Goal: Information Seeking & Learning: Understand process/instructions

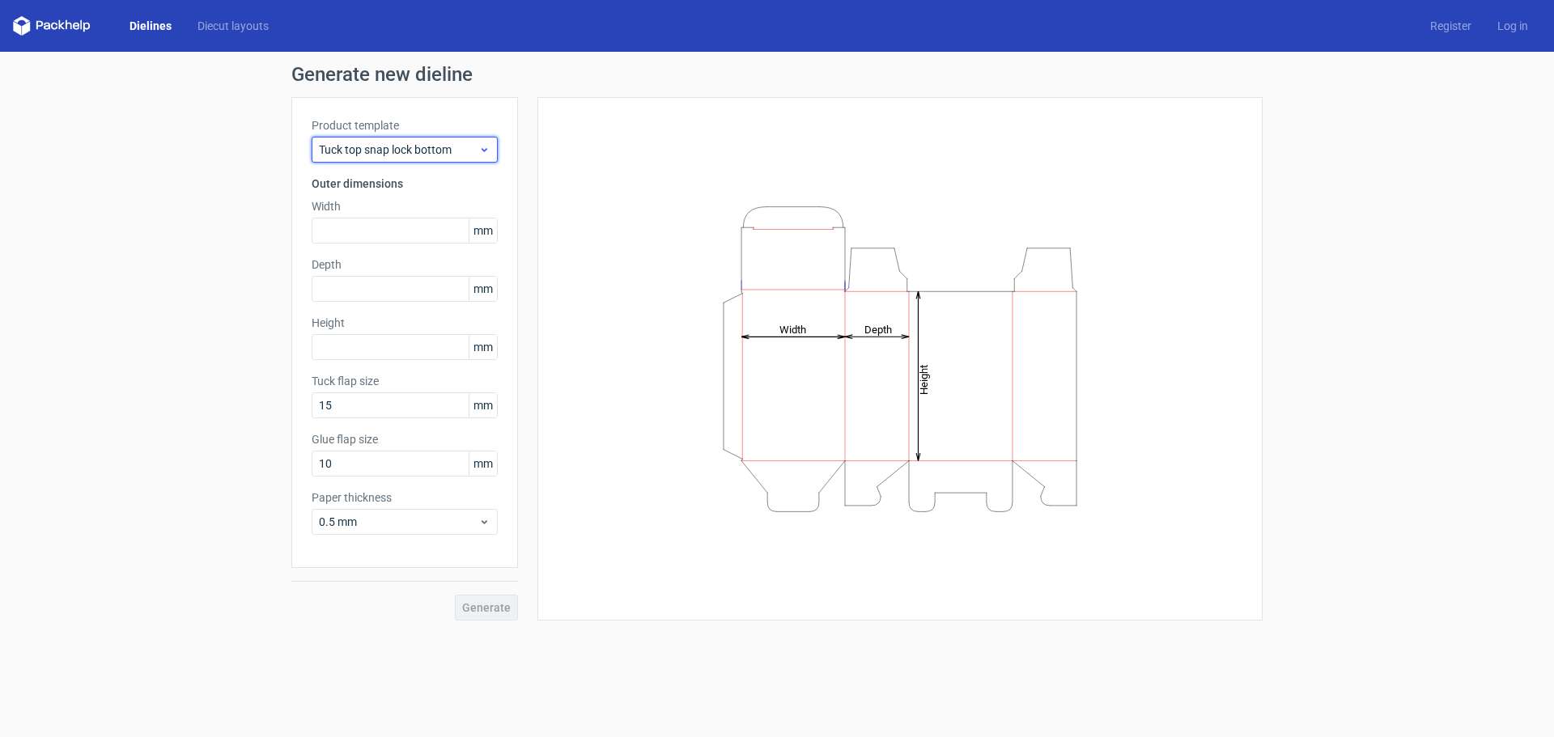
click at [477, 144] on span "Tuck top snap lock bottom" at bounding box center [398, 150] width 159 height 16
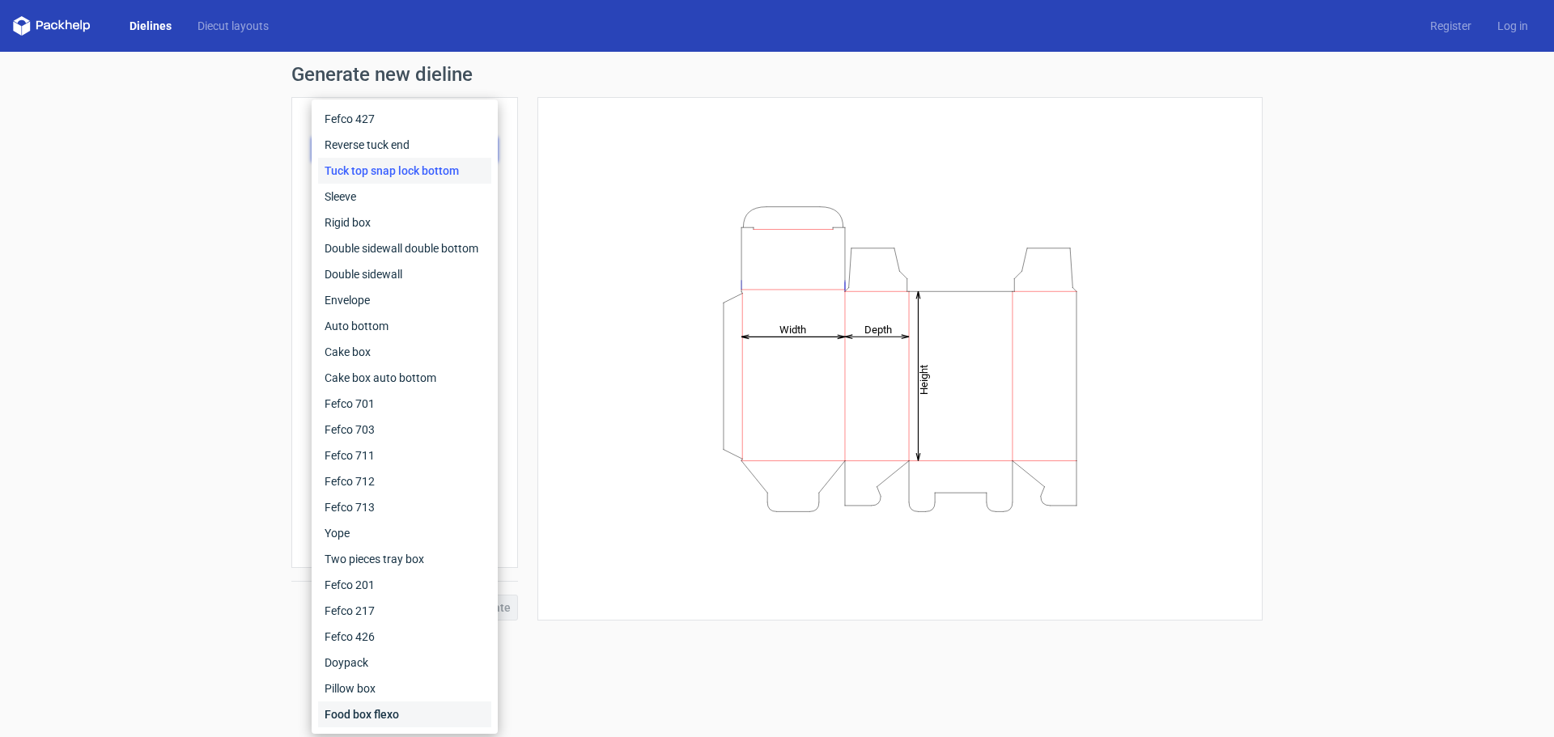
click at [372, 713] on div "Food box flexo" at bounding box center [404, 715] width 173 height 26
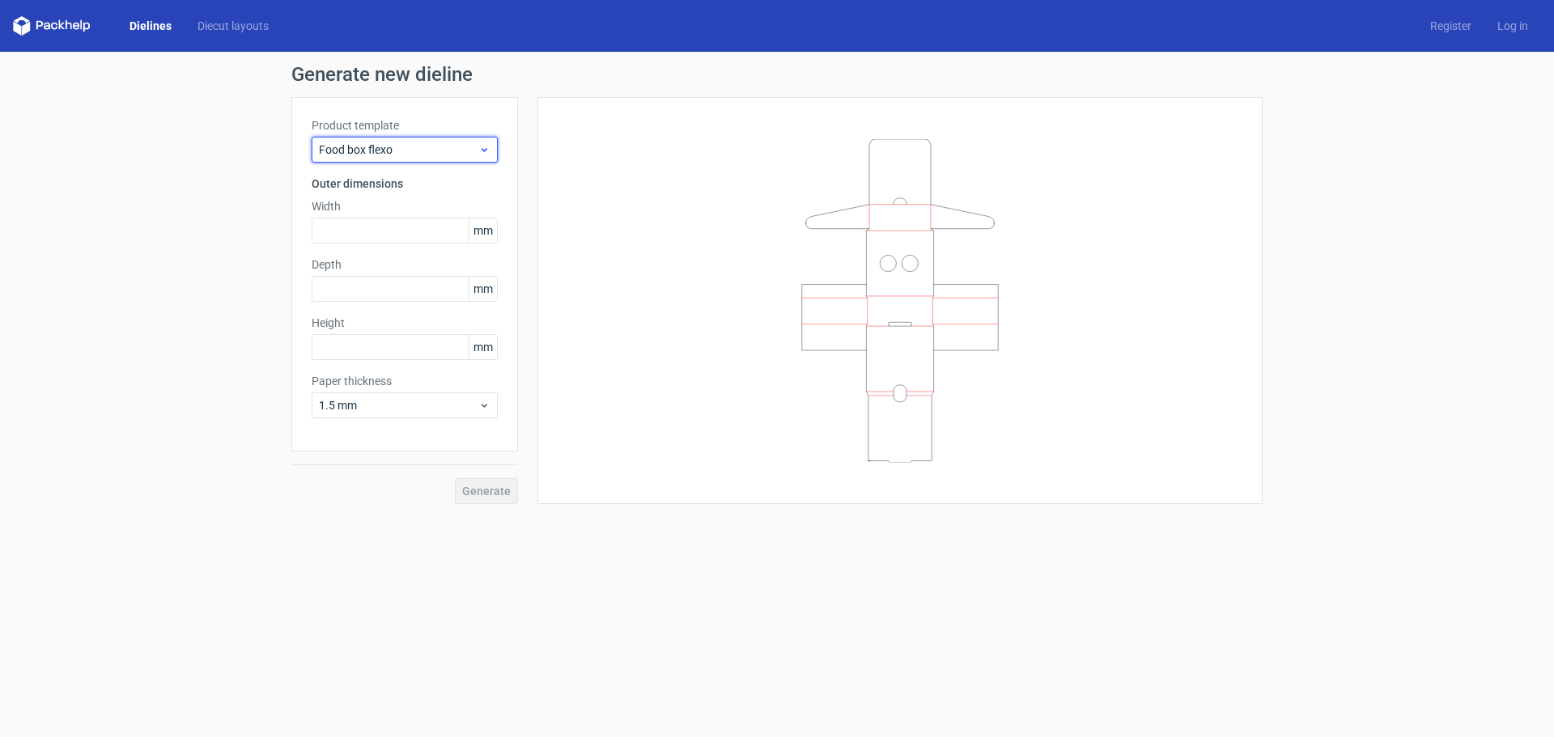
click at [421, 155] on span "Food box flexo" at bounding box center [398, 150] width 159 height 16
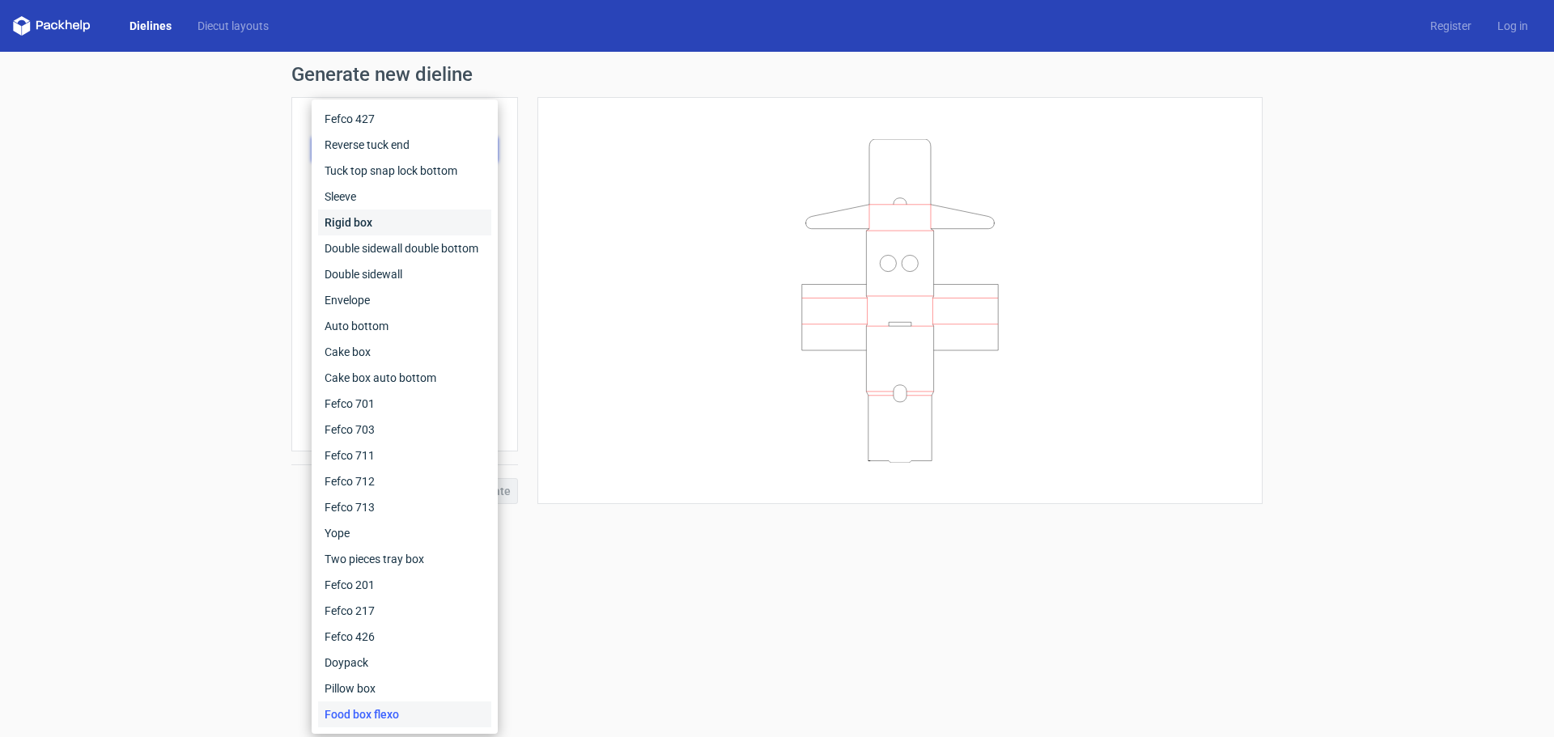
click at [366, 221] on div "Rigid box" at bounding box center [404, 223] width 173 height 26
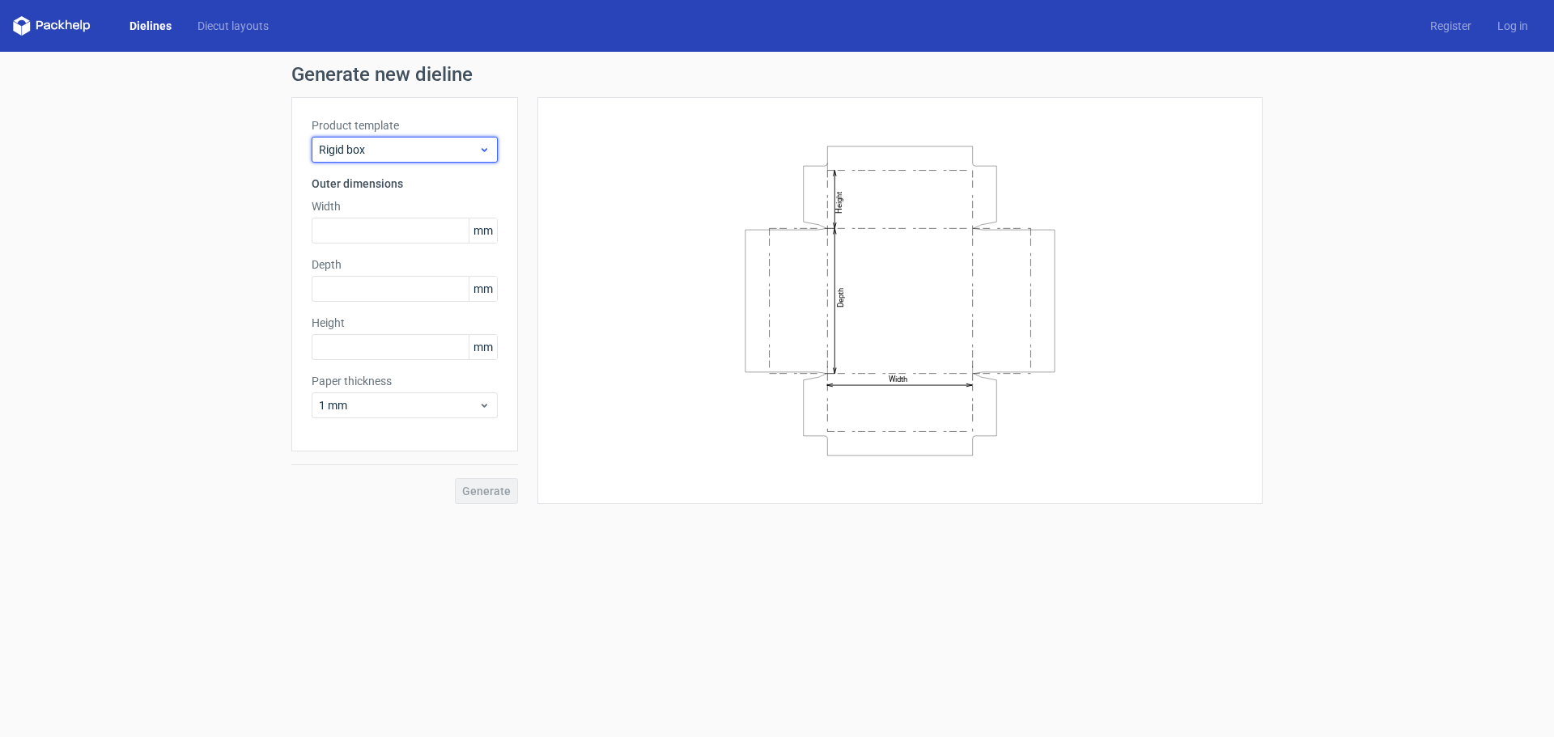
click at [393, 138] on div "Rigid box" at bounding box center [405, 150] width 186 height 26
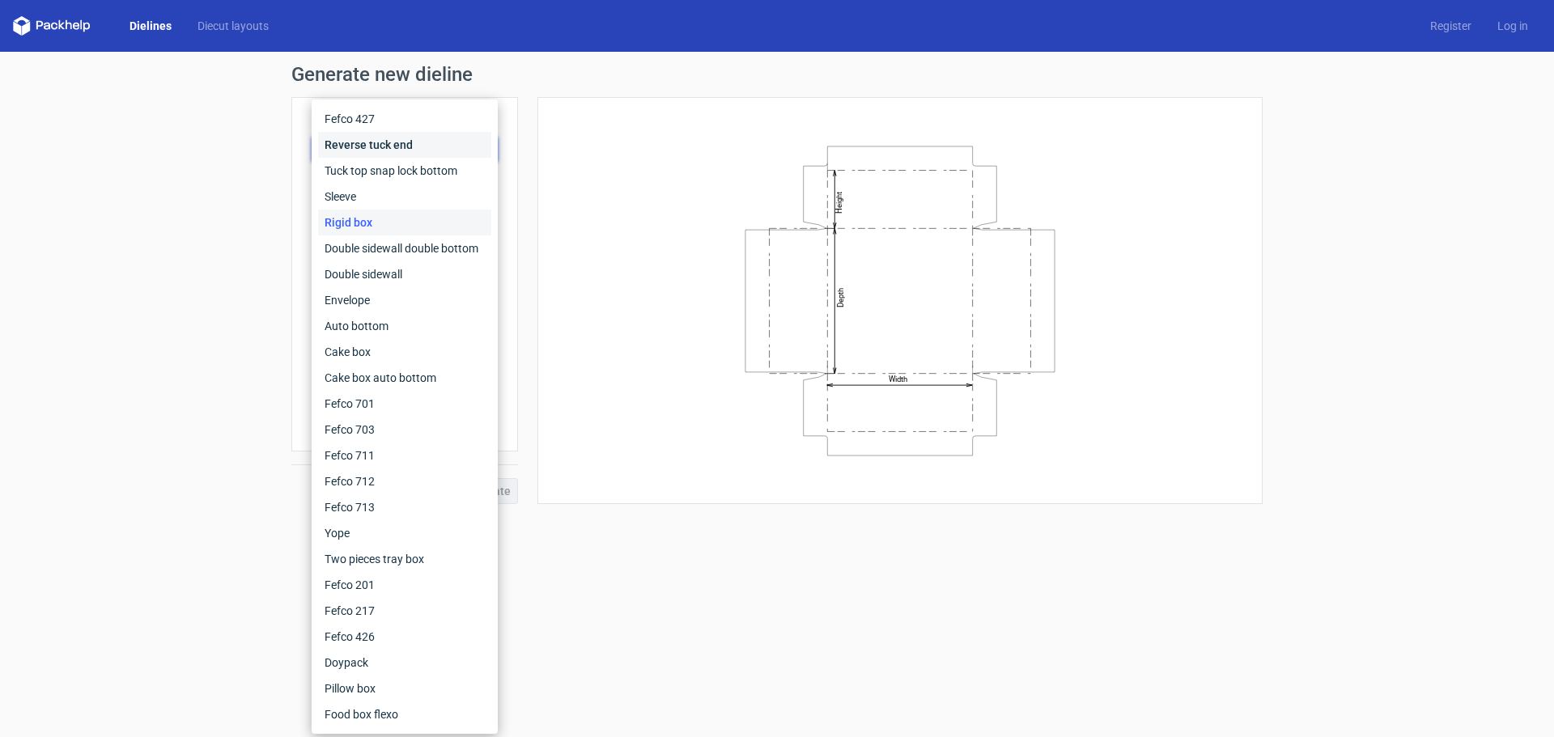
click at [366, 144] on div "Reverse tuck end" at bounding box center [404, 145] width 173 height 26
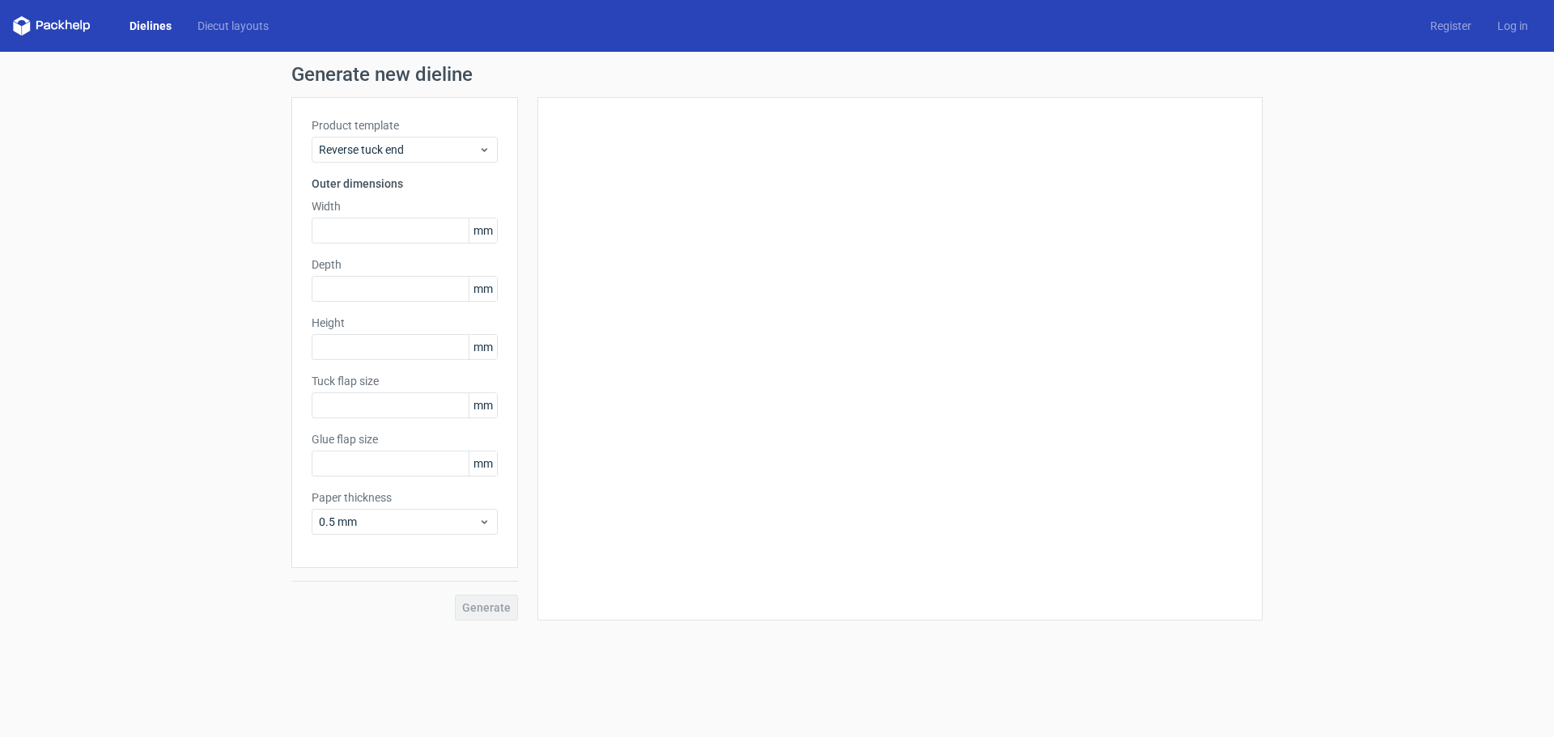
type input "15"
type input "10"
click at [373, 151] on span "Reverse tuck end" at bounding box center [398, 150] width 159 height 16
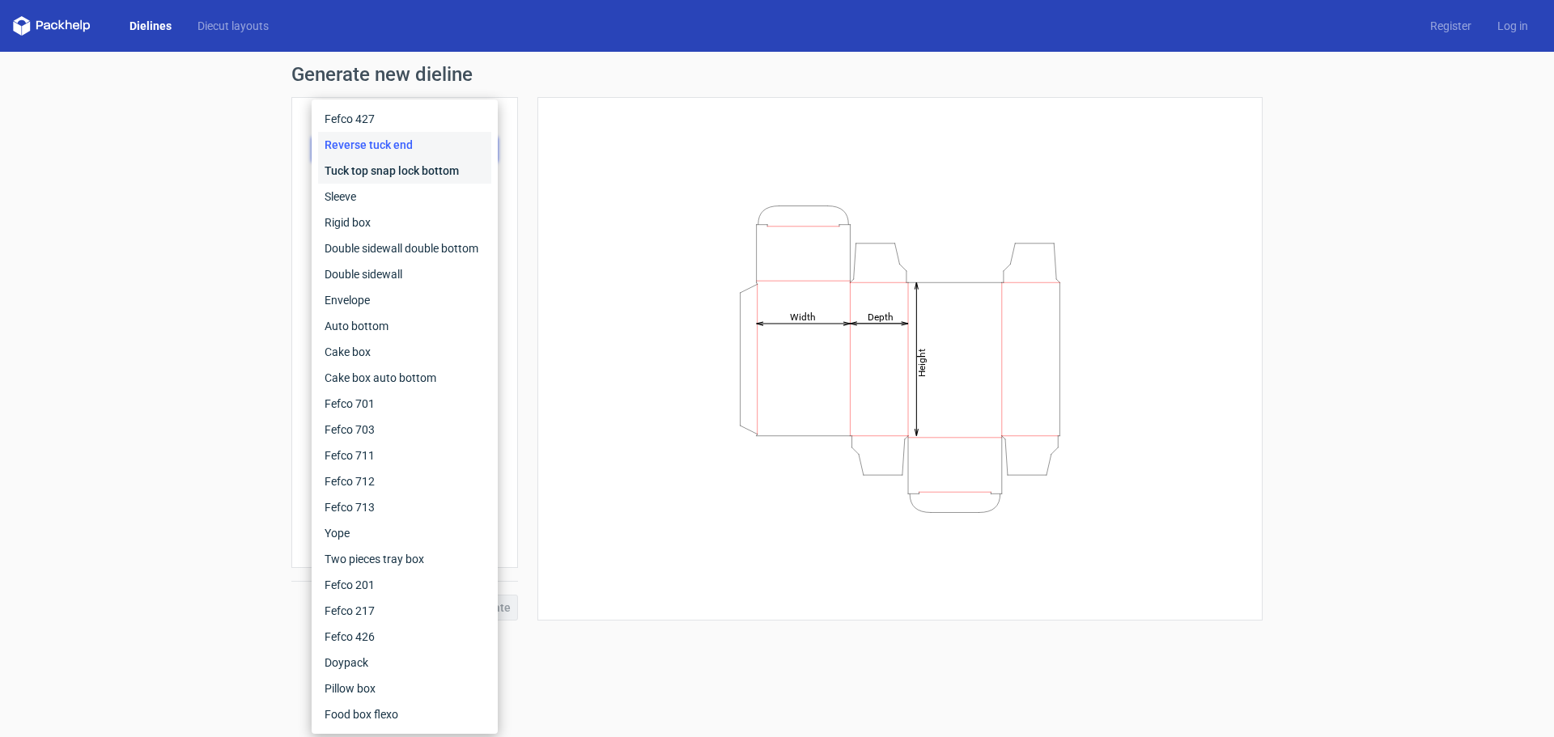
click at [367, 172] on div "Tuck top snap lock bottom" at bounding box center [404, 171] width 173 height 26
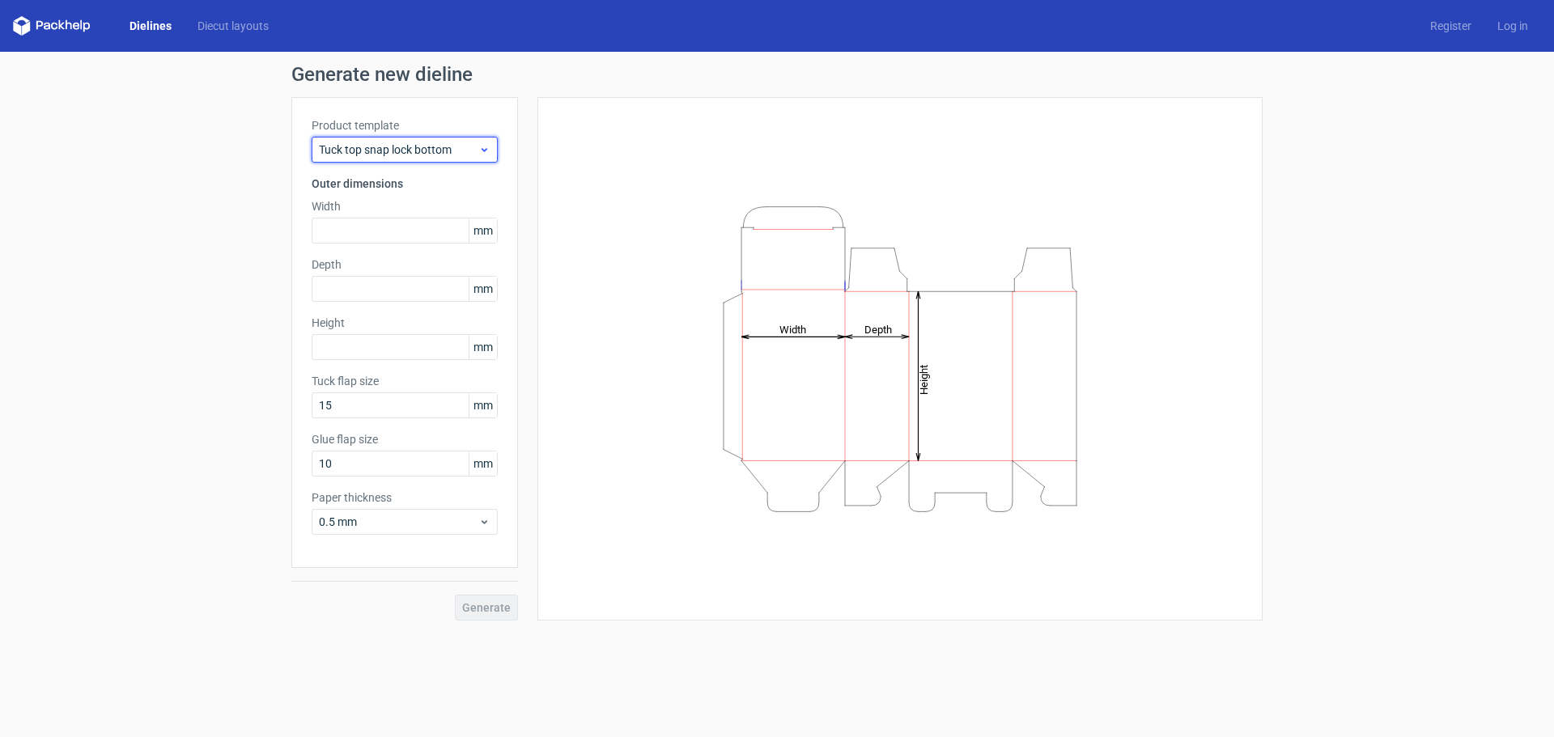
click at [398, 149] on span "Tuck top snap lock bottom" at bounding box center [398, 150] width 159 height 16
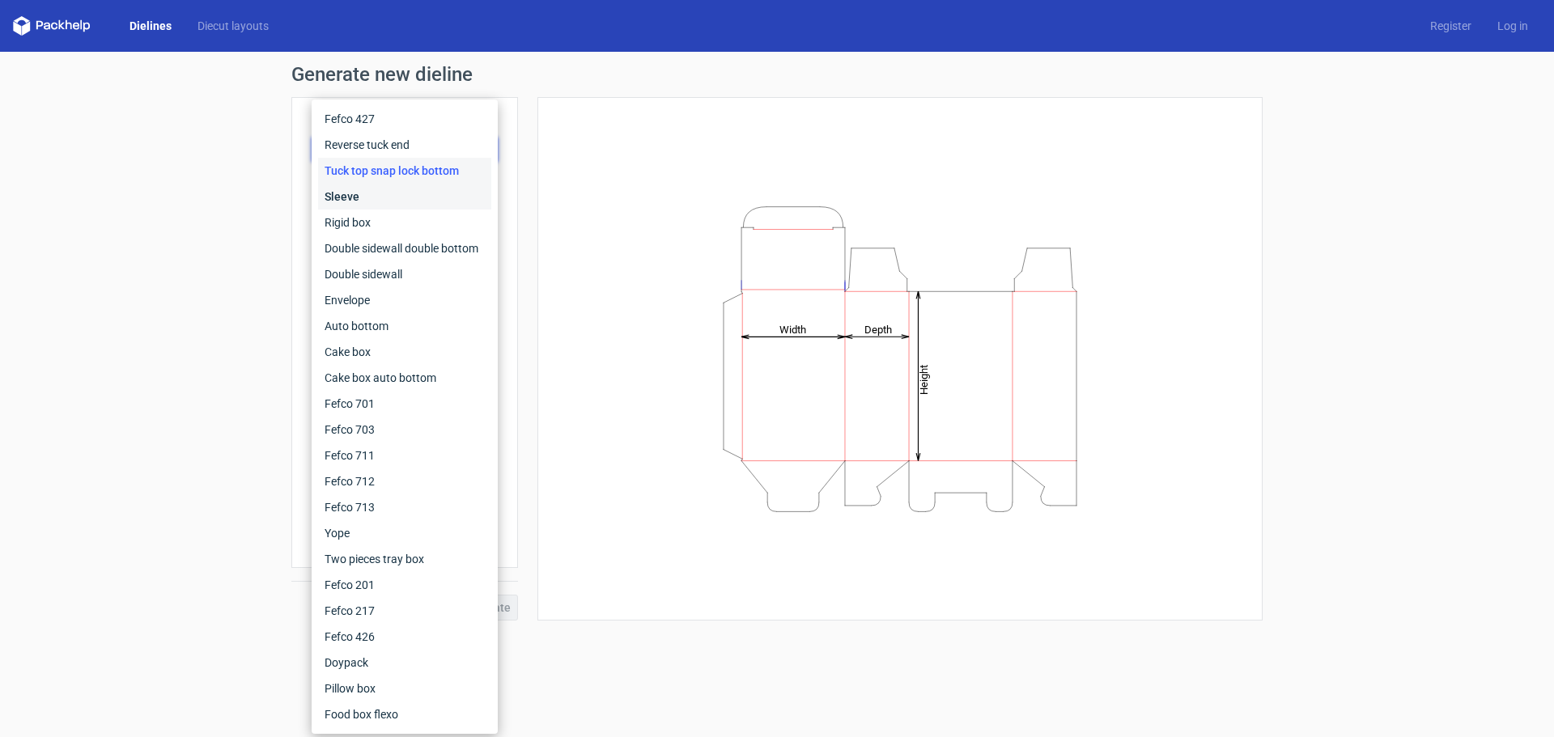
click at [388, 202] on div "Sleeve" at bounding box center [404, 197] width 173 height 26
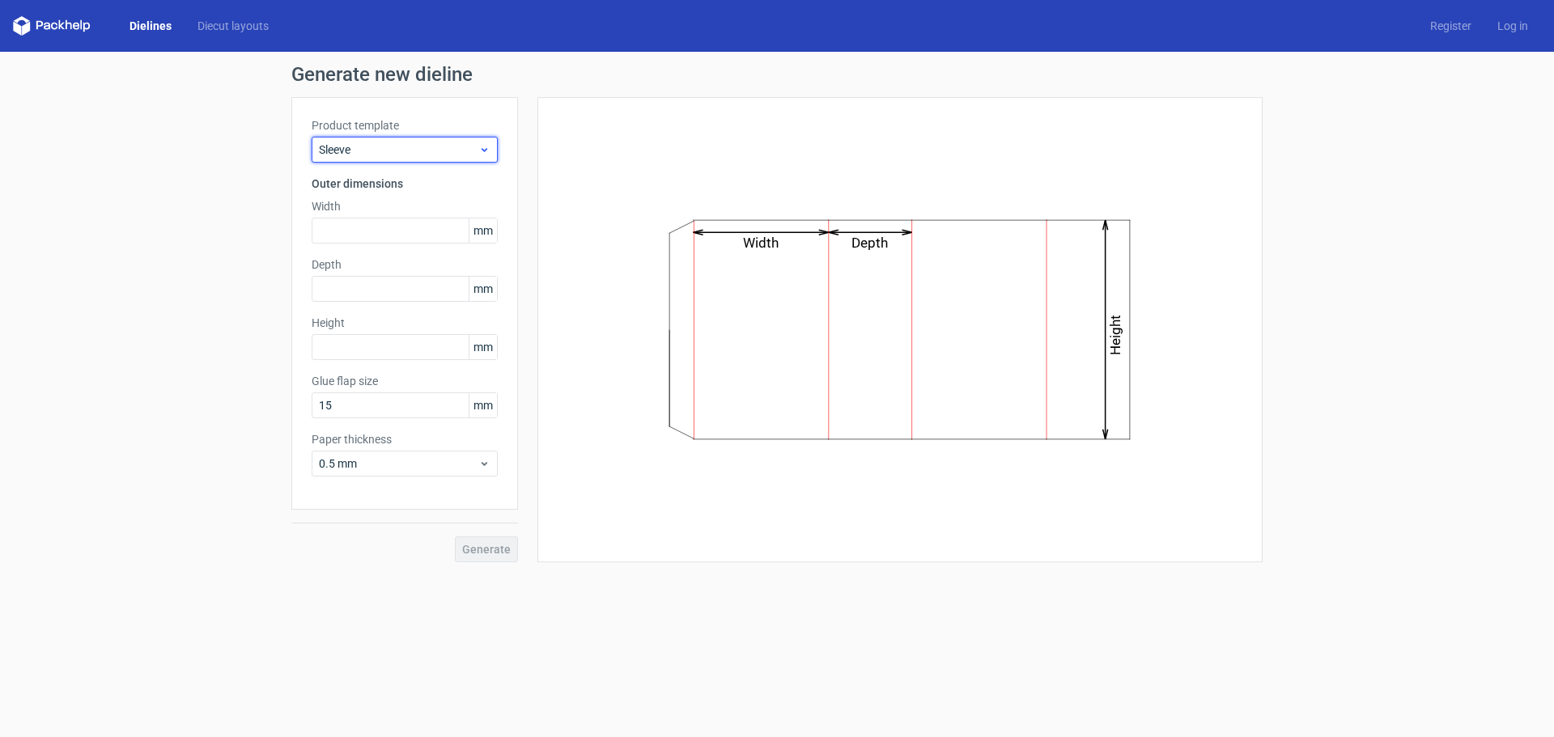
click at [409, 147] on span "Sleeve" at bounding box center [398, 150] width 159 height 16
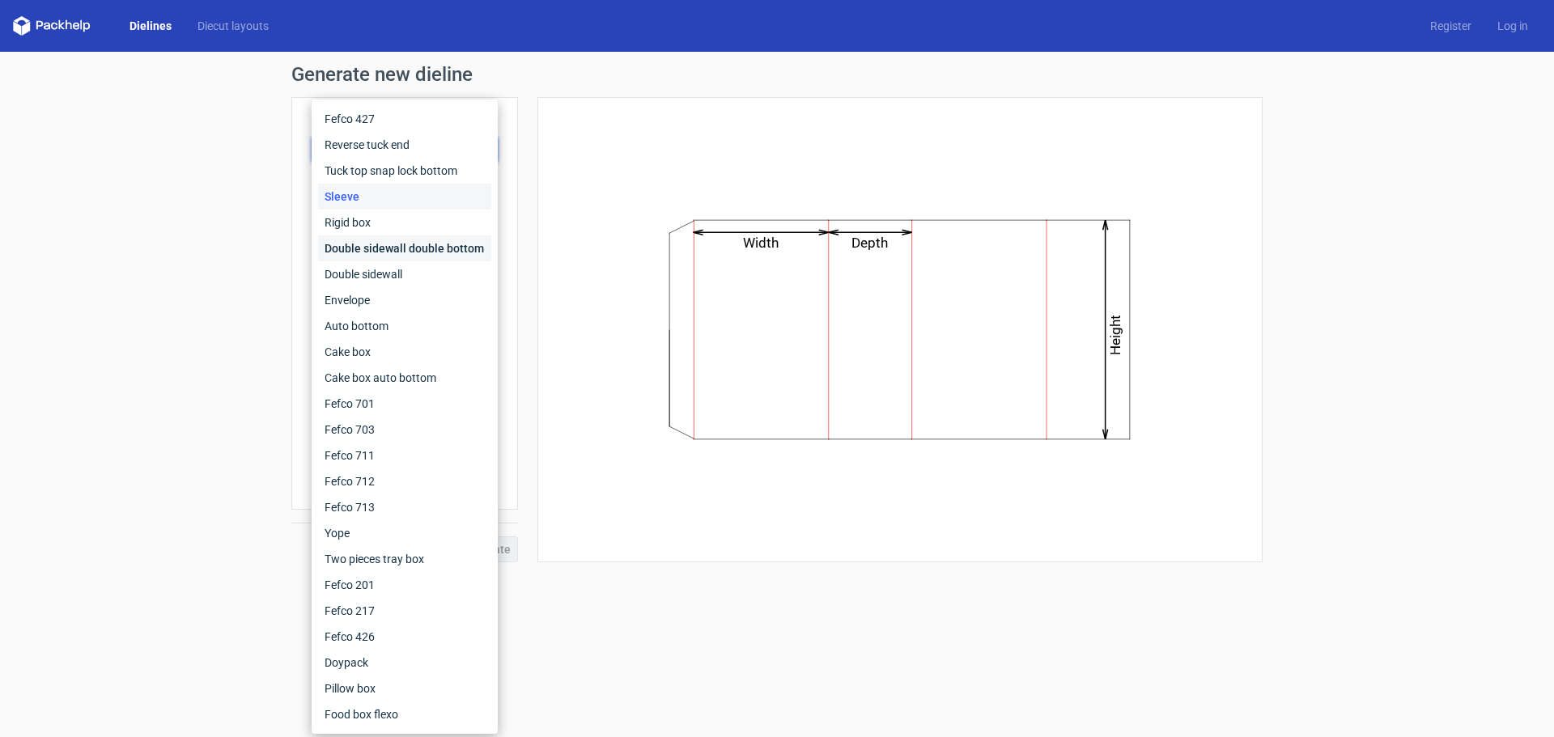
click at [366, 248] on div "Double sidewall double bottom" at bounding box center [404, 248] width 173 height 26
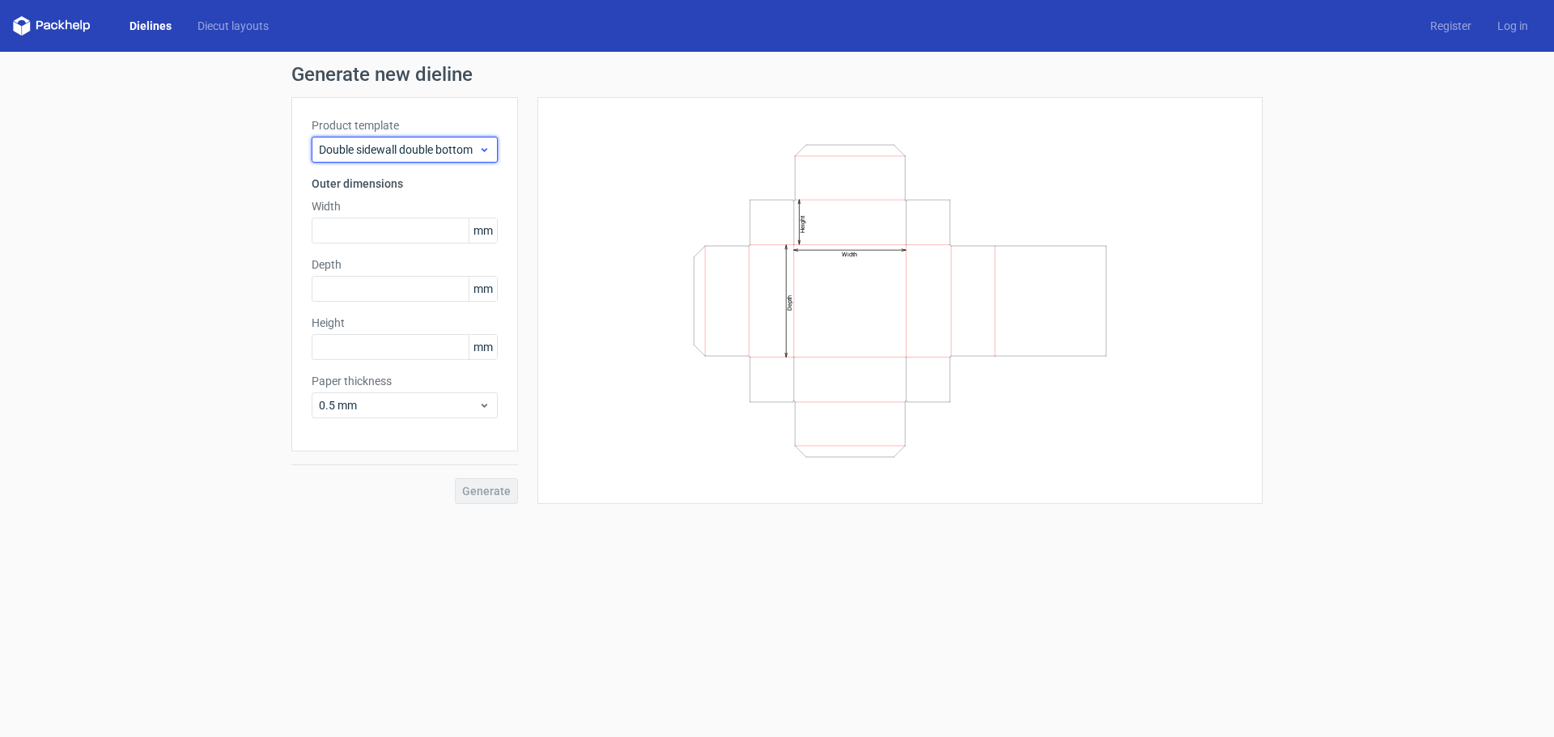
click at [424, 153] on span "Double sidewall double bottom" at bounding box center [398, 150] width 159 height 16
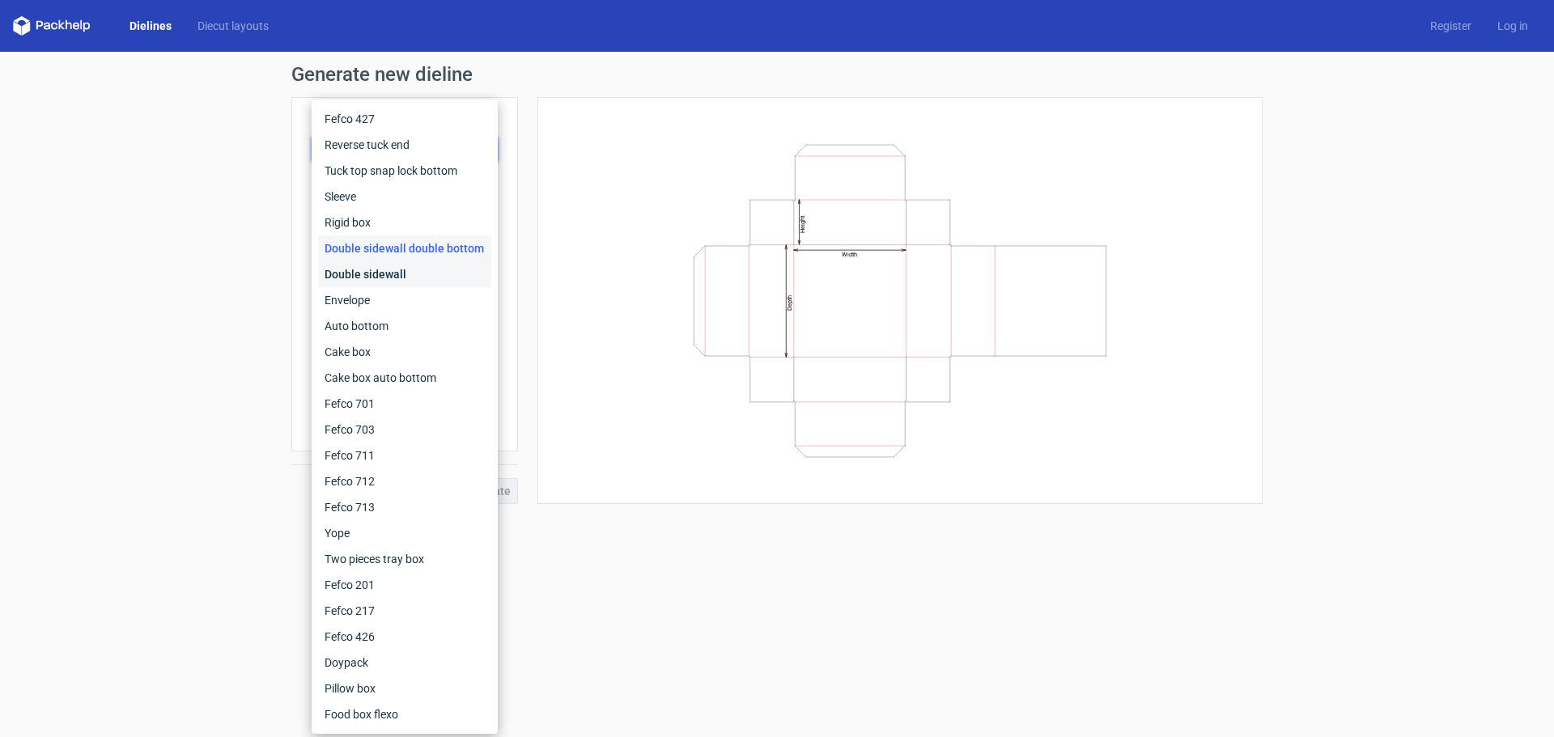
click at [391, 275] on div "Double sidewall" at bounding box center [404, 274] width 173 height 26
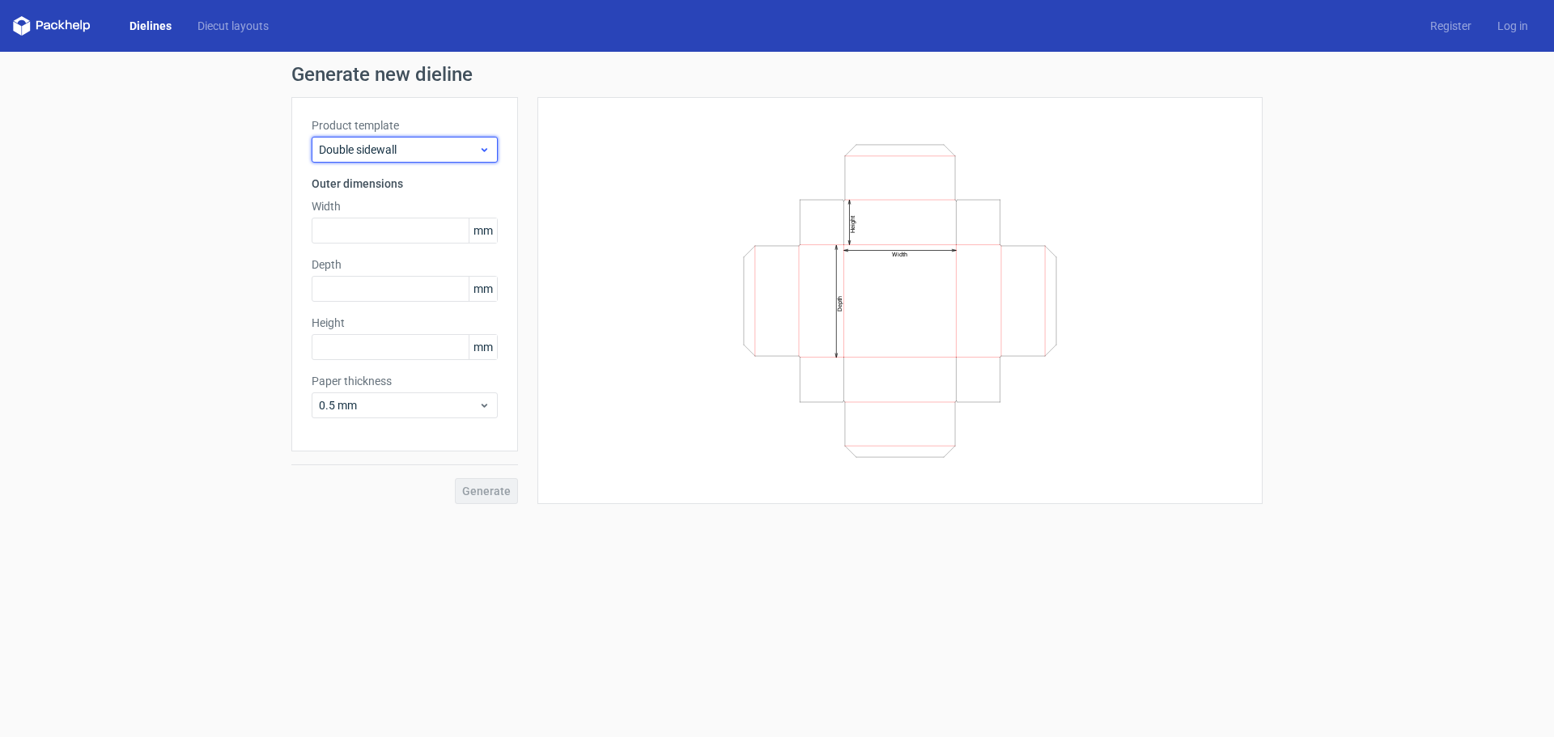
click at [437, 155] on span "Double sidewall" at bounding box center [398, 150] width 159 height 16
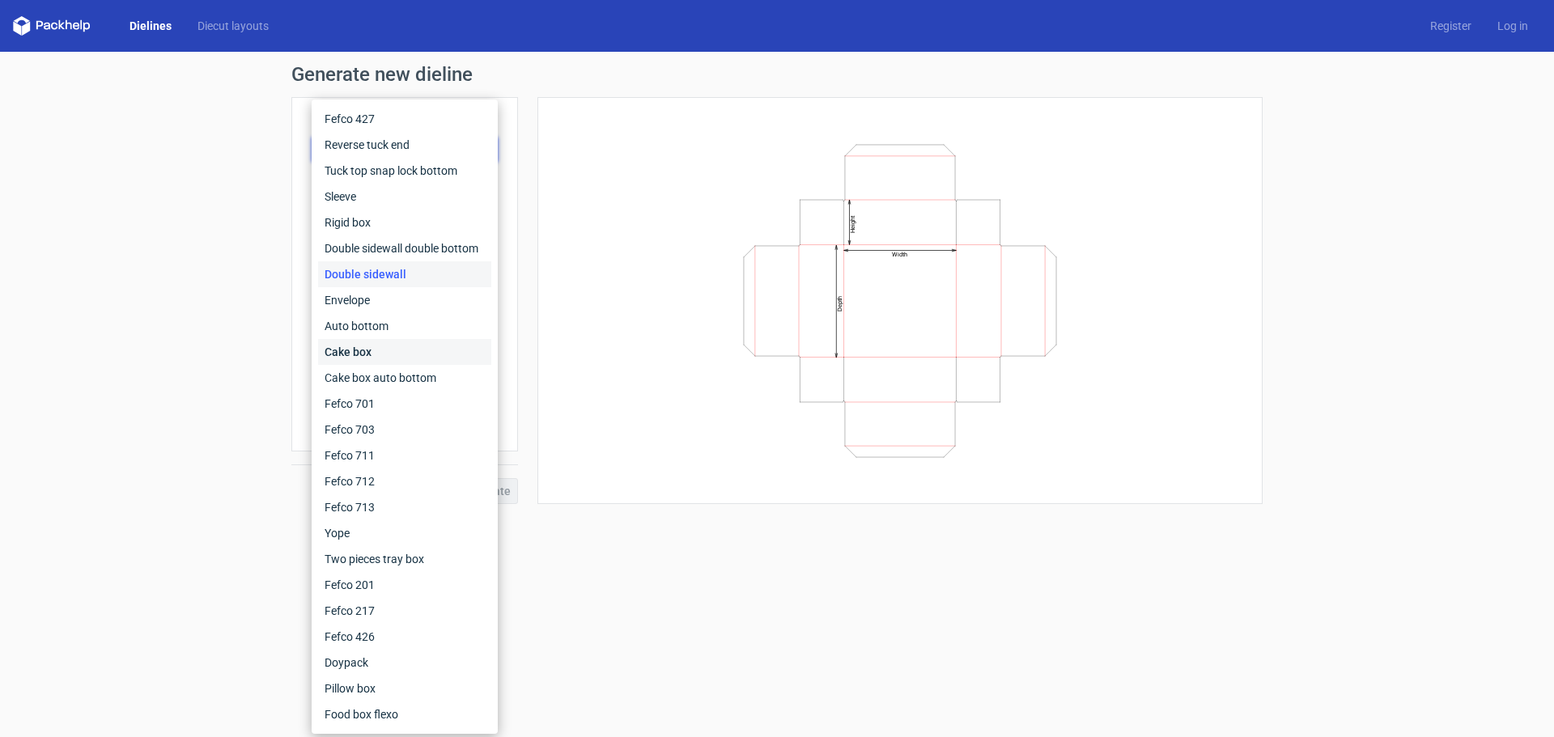
click at [390, 340] on div "Cake box" at bounding box center [404, 352] width 173 height 26
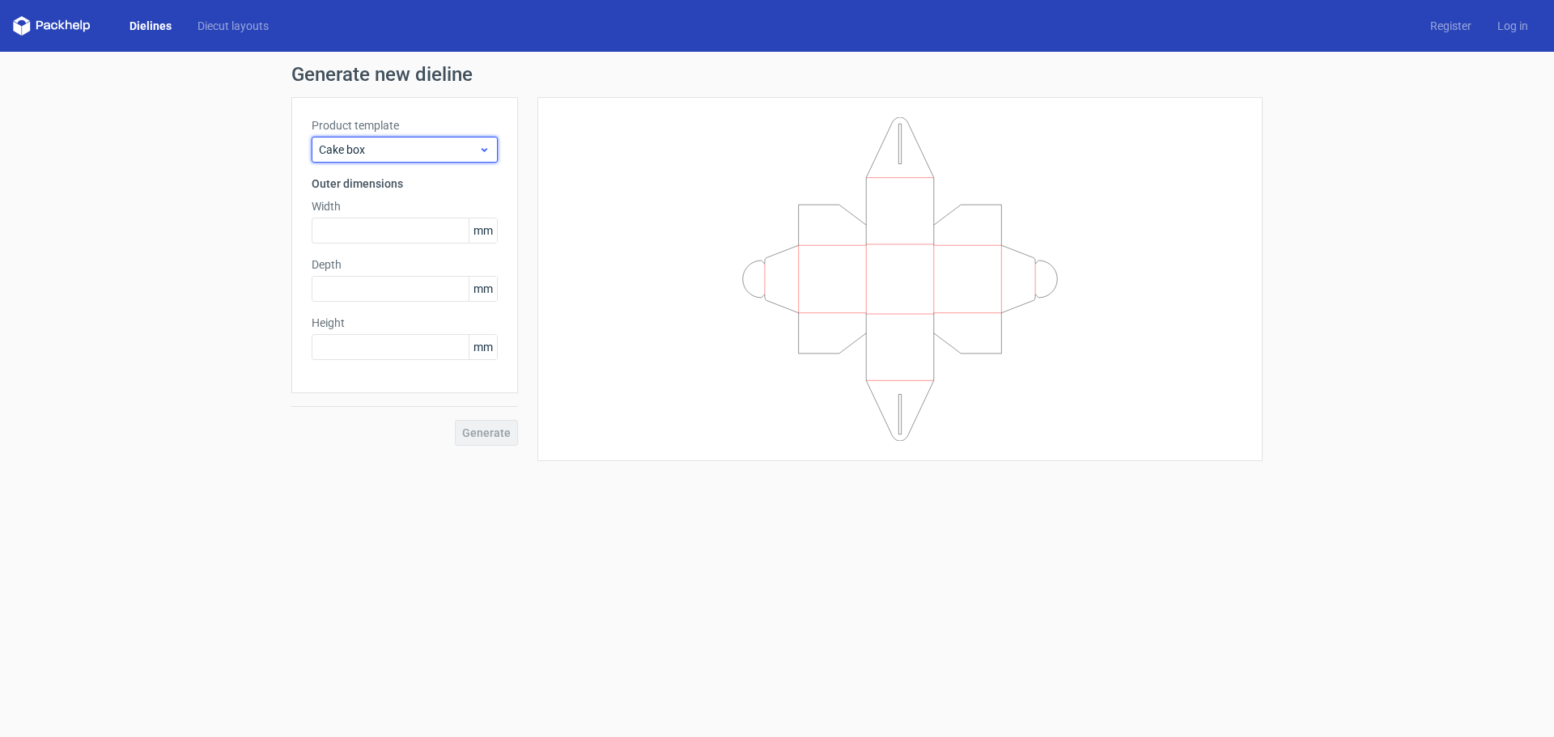
click at [404, 147] on span "Cake box" at bounding box center [398, 150] width 159 height 16
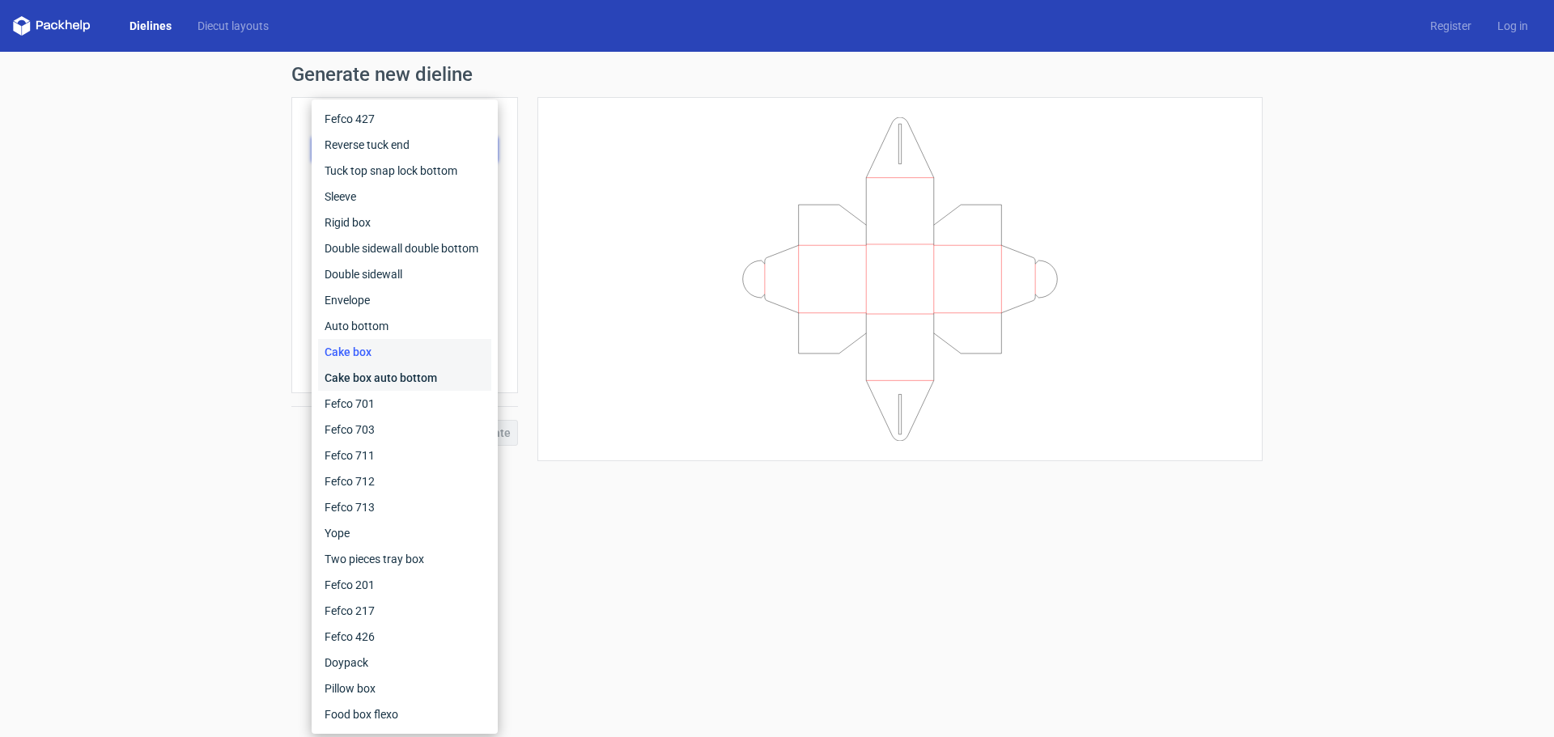
click at [384, 378] on div "Cake box auto bottom" at bounding box center [404, 378] width 173 height 26
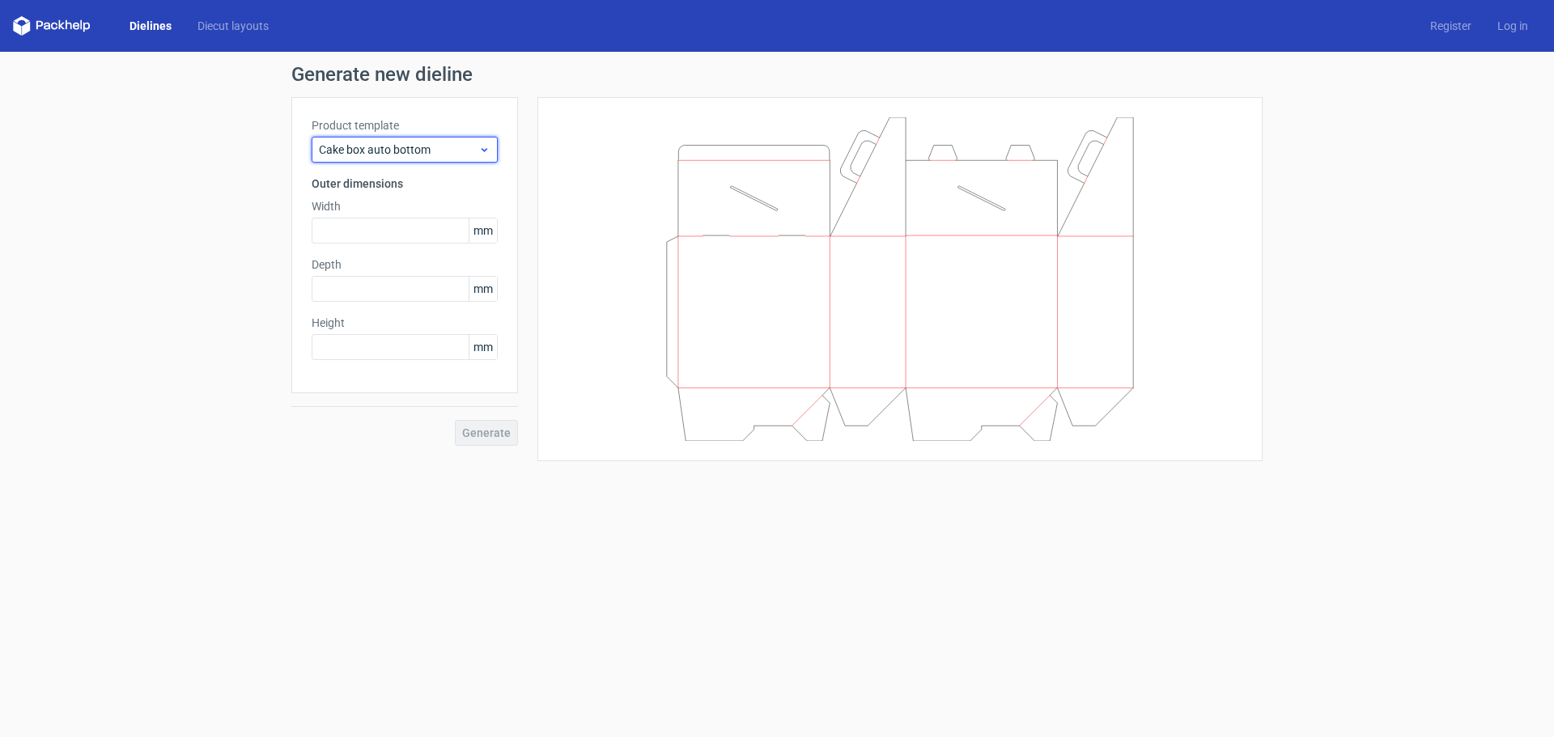
click at [418, 147] on span "Cake box auto bottom" at bounding box center [398, 150] width 159 height 16
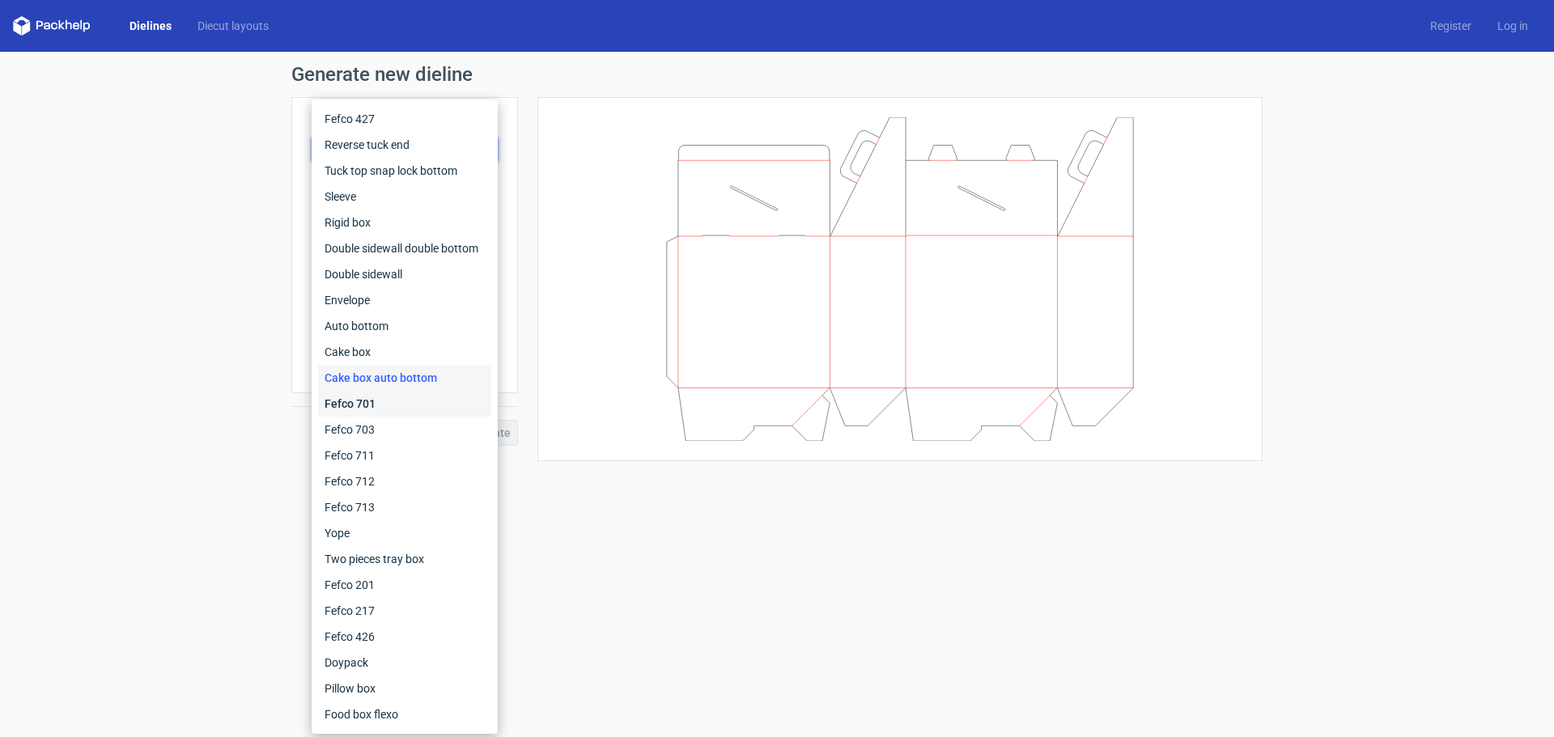
click at [392, 396] on div "Fefco 701" at bounding box center [404, 404] width 173 height 26
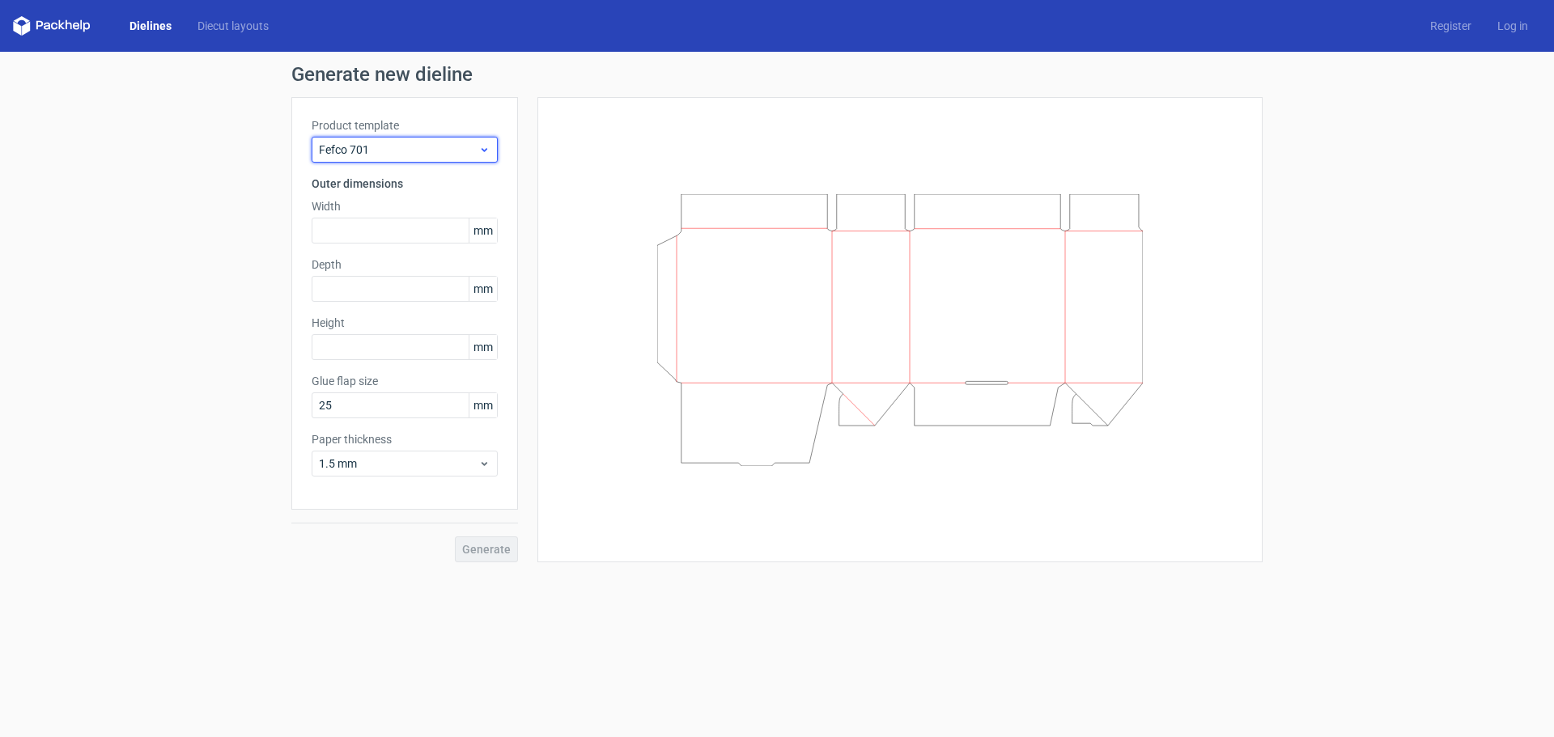
click at [426, 151] on span "Fefco 701" at bounding box center [398, 150] width 159 height 16
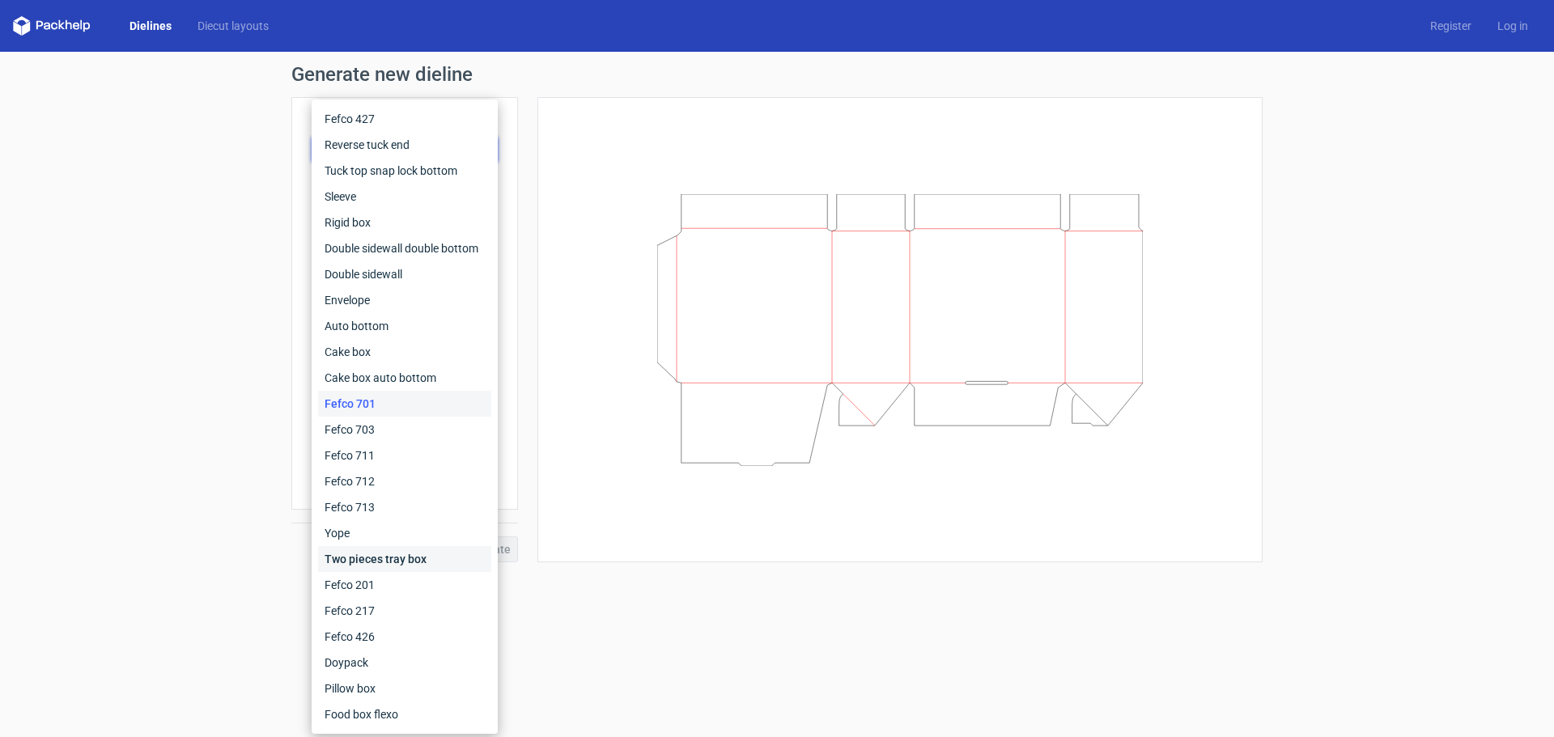
click at [390, 551] on div "Two pieces tray box" at bounding box center [404, 559] width 173 height 26
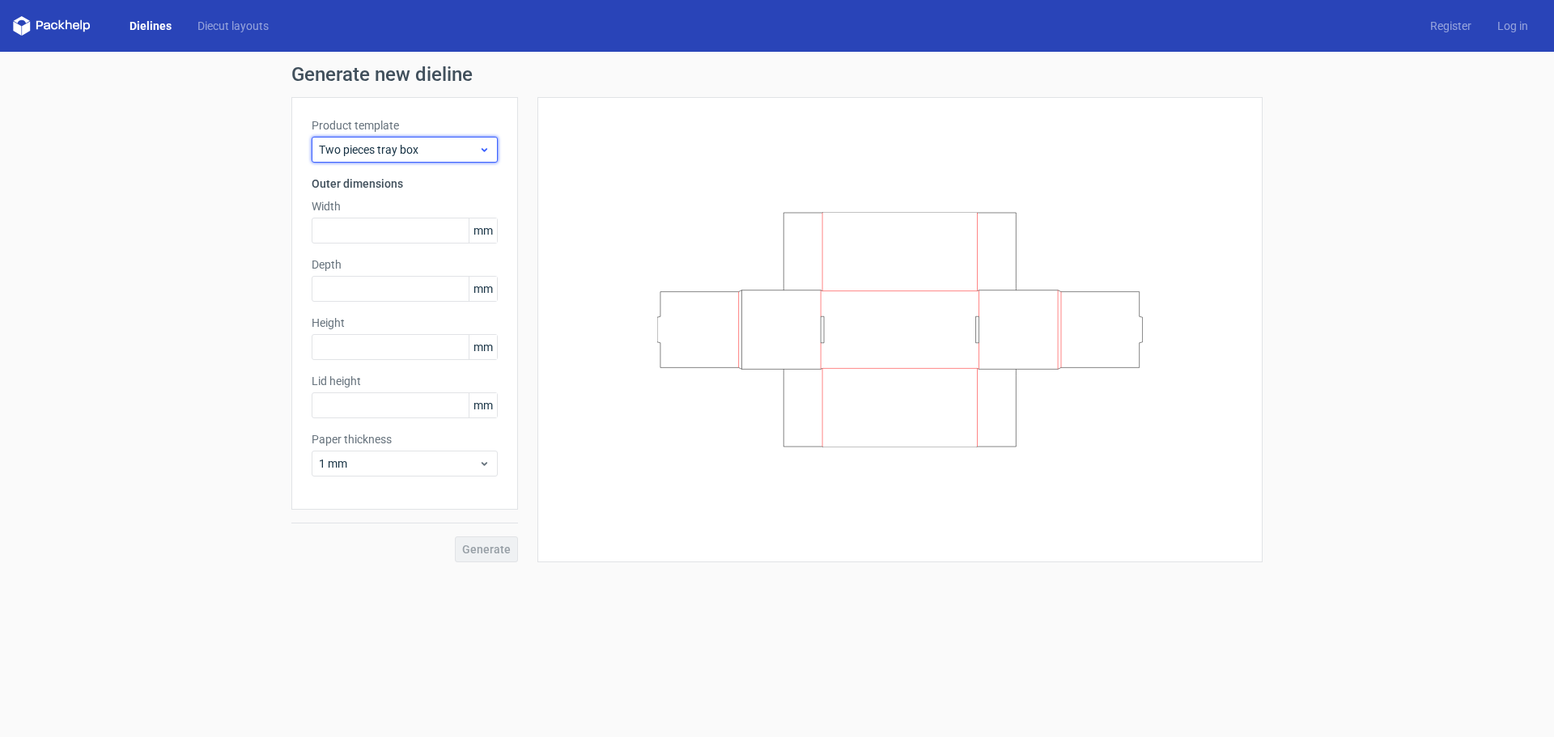
click at [444, 151] on span "Two pieces tray box" at bounding box center [398, 150] width 159 height 16
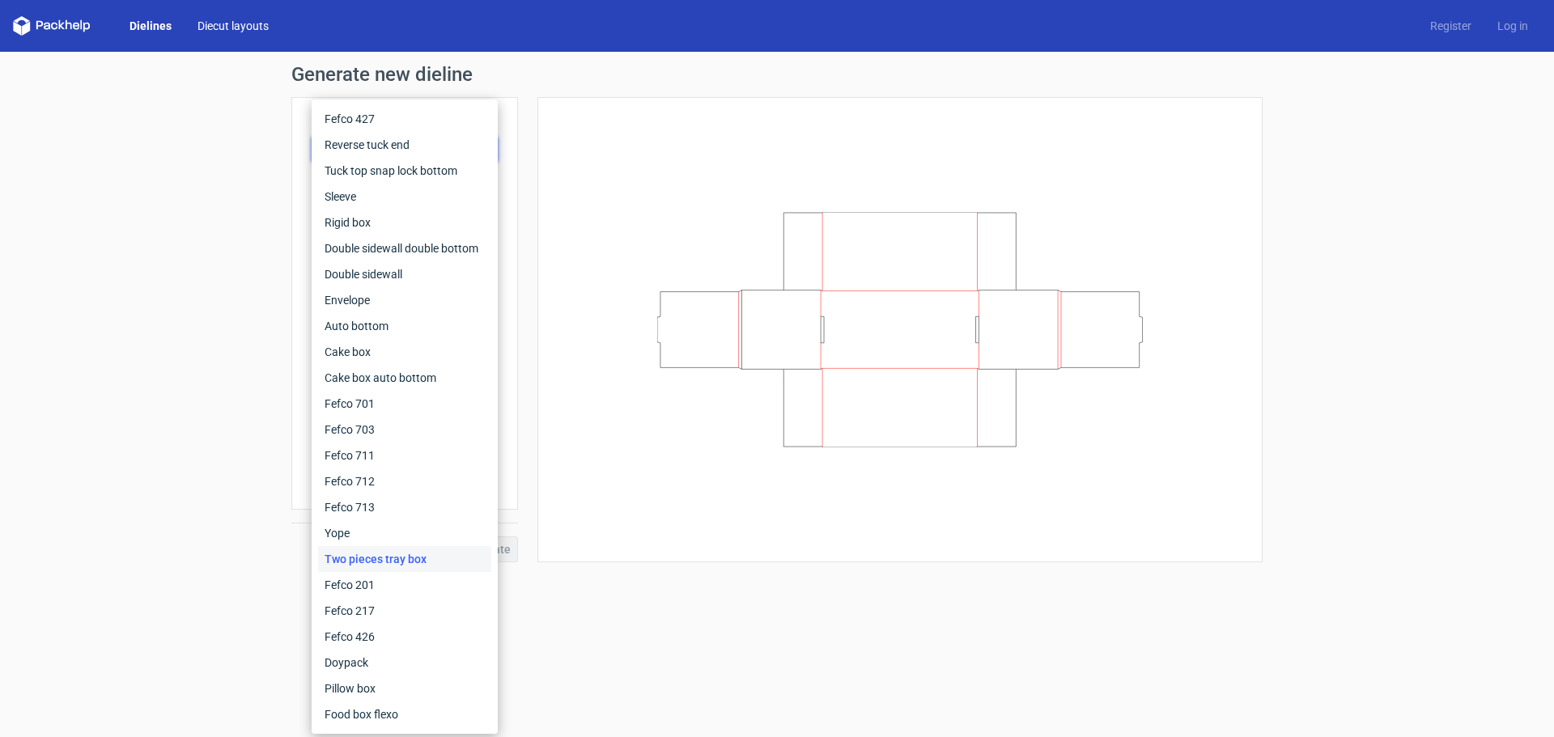
click at [229, 30] on link "Diecut layouts" at bounding box center [232, 26] width 97 height 16
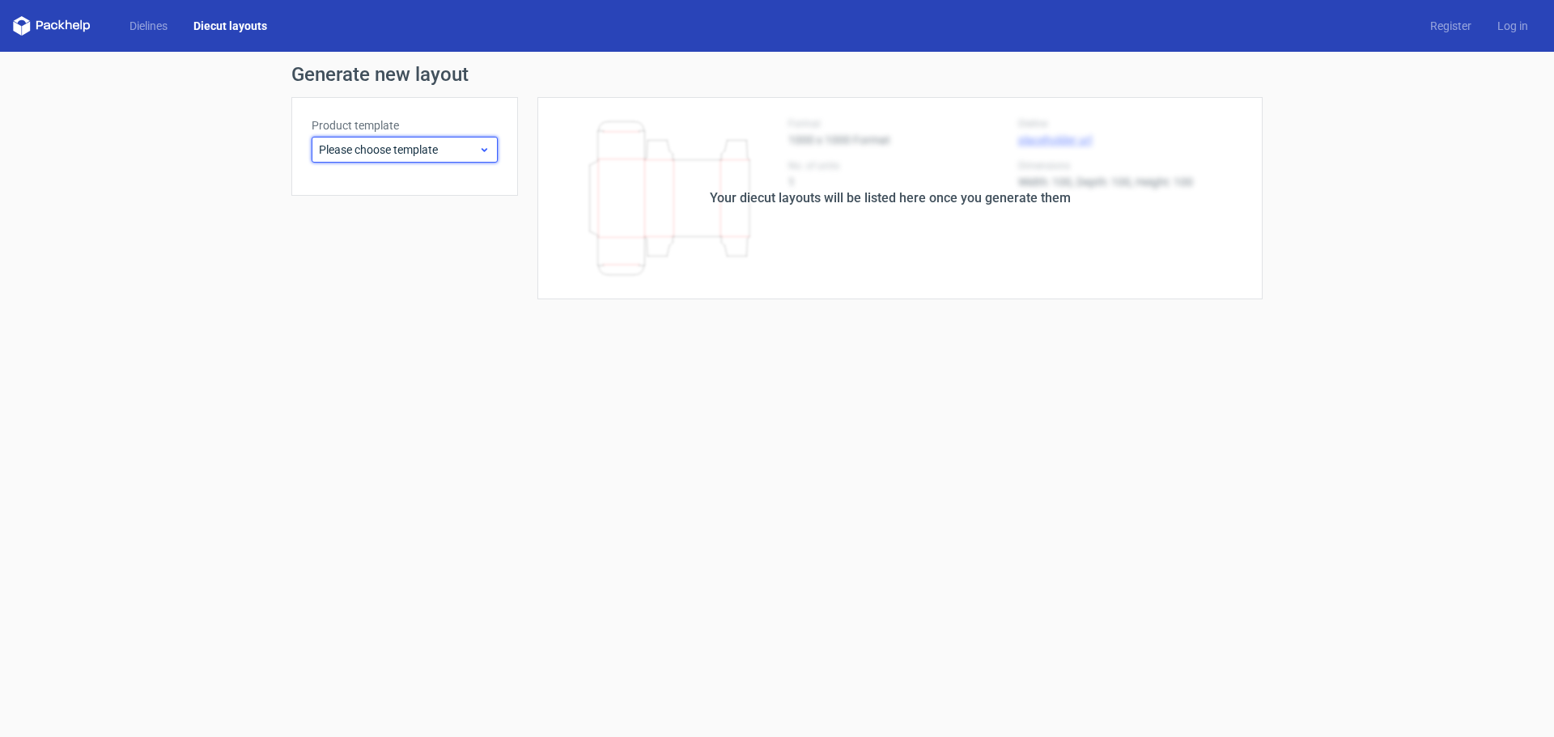
click at [336, 145] on span "Please choose template" at bounding box center [398, 150] width 159 height 16
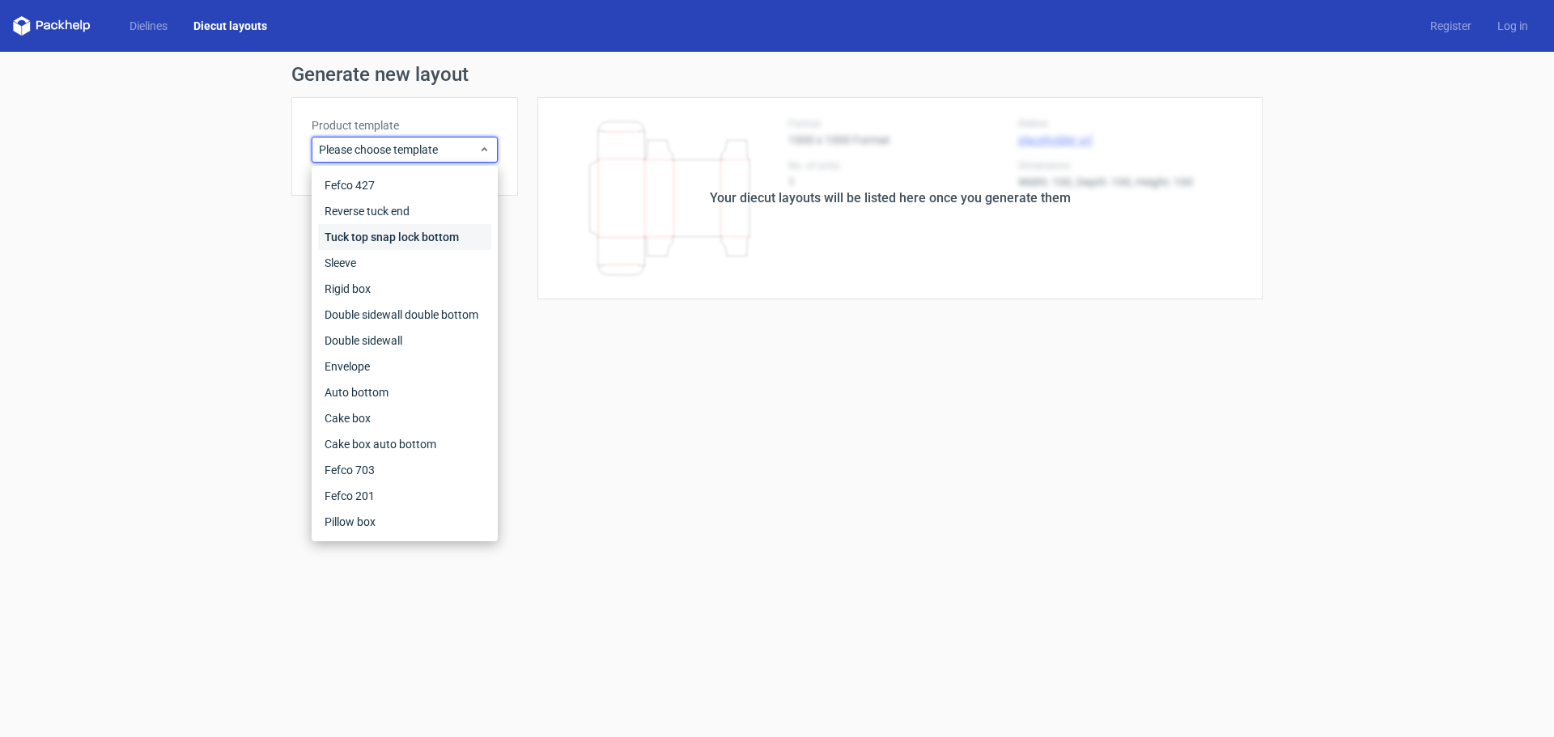
click at [346, 232] on div "Tuck top snap lock bottom" at bounding box center [404, 237] width 173 height 26
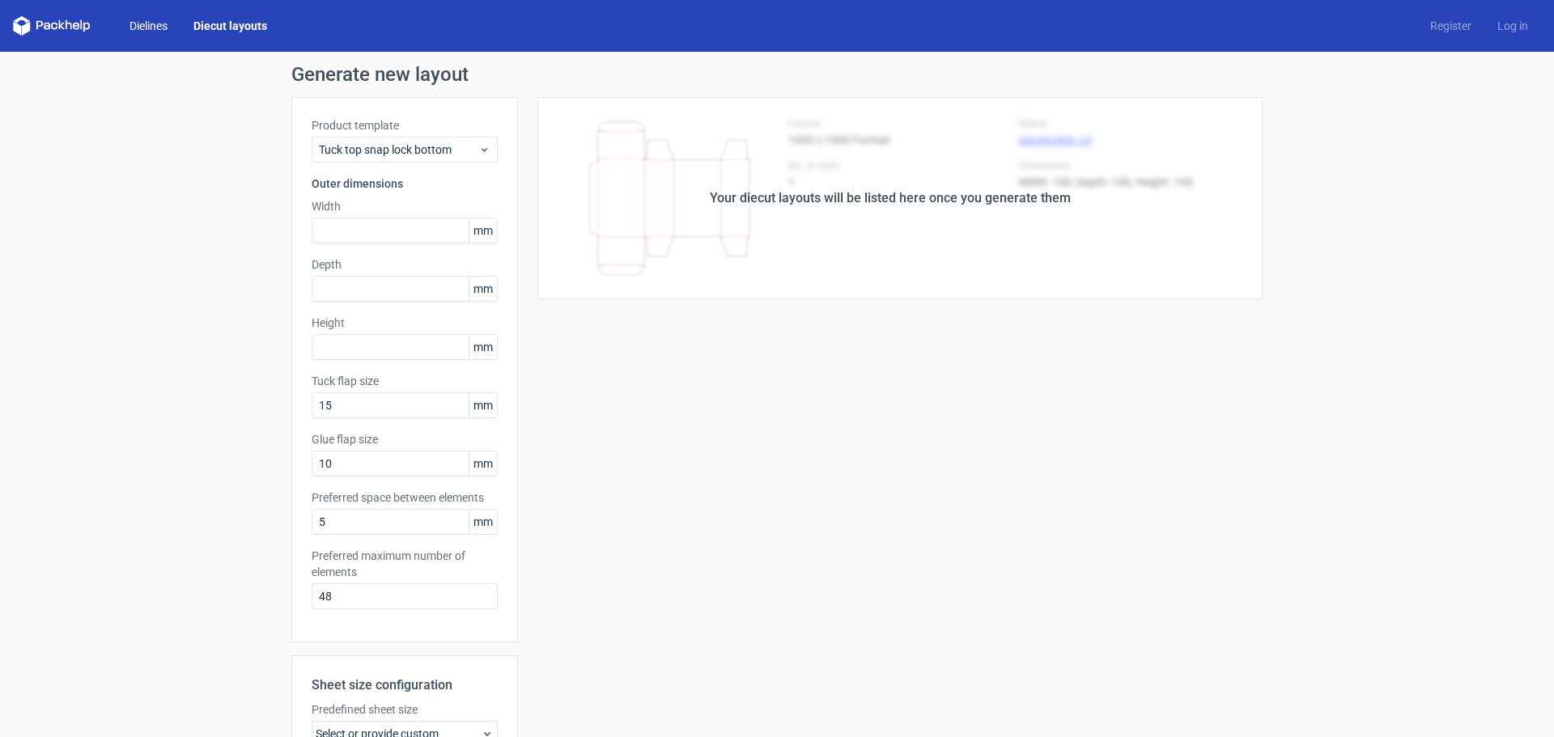
click at [161, 23] on link "Dielines" at bounding box center [149, 26] width 64 height 16
